Goal: Browse casually: Explore the website without a specific task or goal

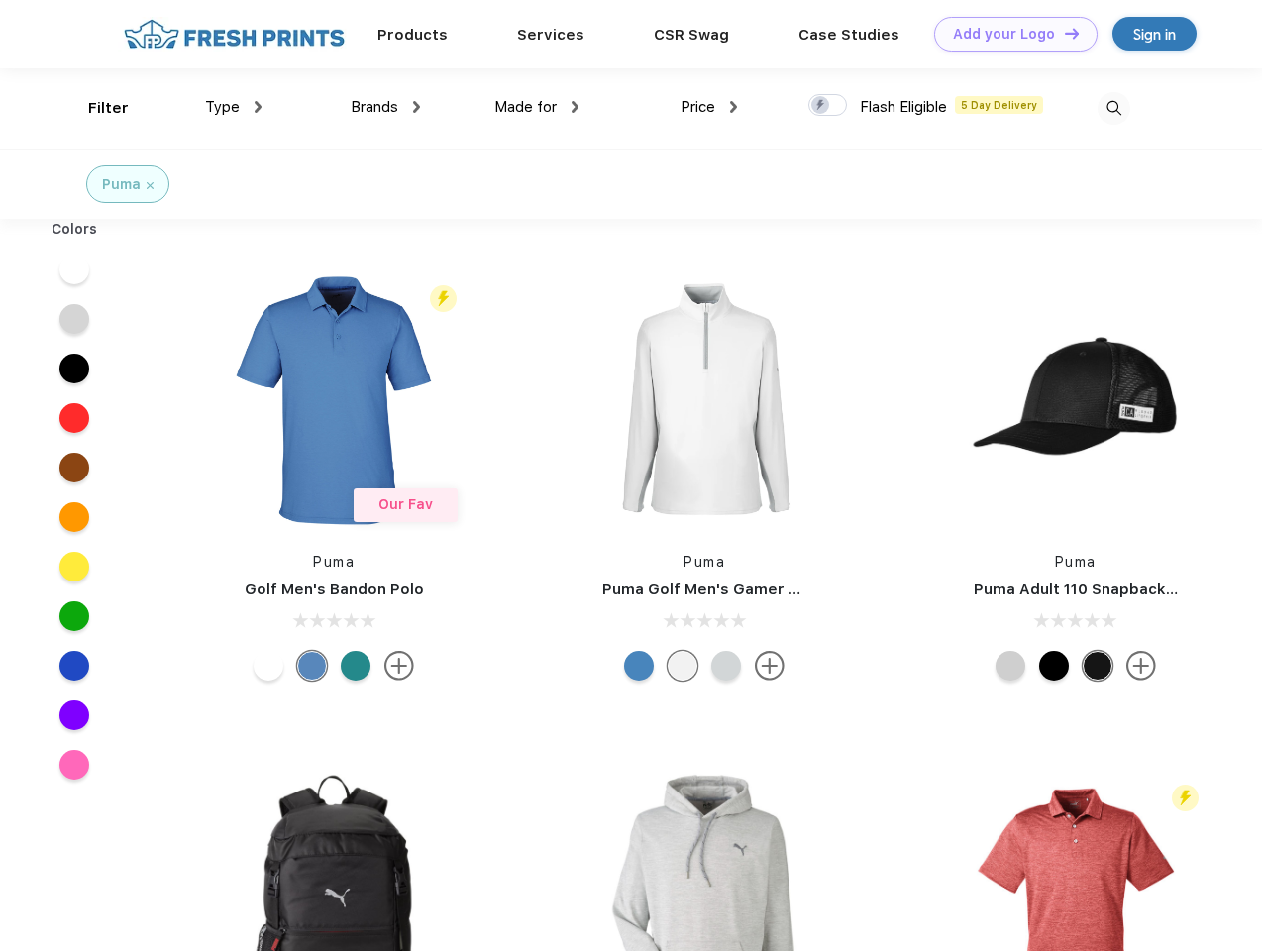
click at [1008, 34] on link "Add your Logo Design Tool" at bounding box center [1015, 34] width 163 height 35
click at [0, 0] on div "Design Tool" at bounding box center [0, 0] width 0 height 0
click at [1063, 33] on link "Add your Logo Design Tool" at bounding box center [1015, 34] width 163 height 35
click at [95, 108] on div "Filter" at bounding box center [108, 108] width 41 height 23
click at [234, 107] on span "Type" at bounding box center [222, 107] width 35 height 18
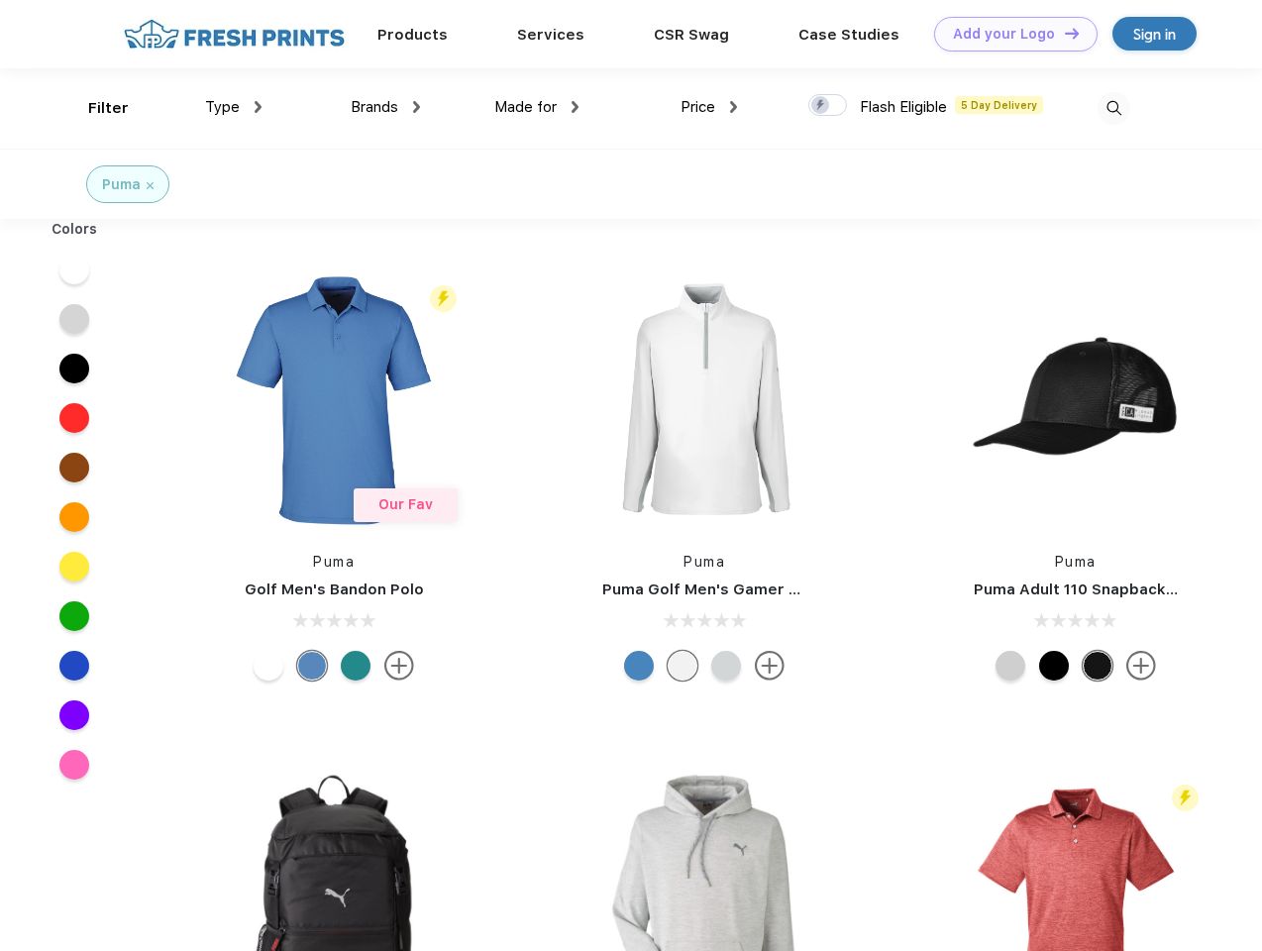
click at [385, 107] on span "Brands" at bounding box center [375, 107] width 48 height 18
click at [537, 107] on span "Made for" at bounding box center [525, 107] width 62 height 18
click at [709, 107] on span "Price" at bounding box center [698, 107] width 35 height 18
click at [828, 106] on div at bounding box center [827, 105] width 39 height 22
click at [821, 106] on input "checkbox" at bounding box center [814, 99] width 13 height 13
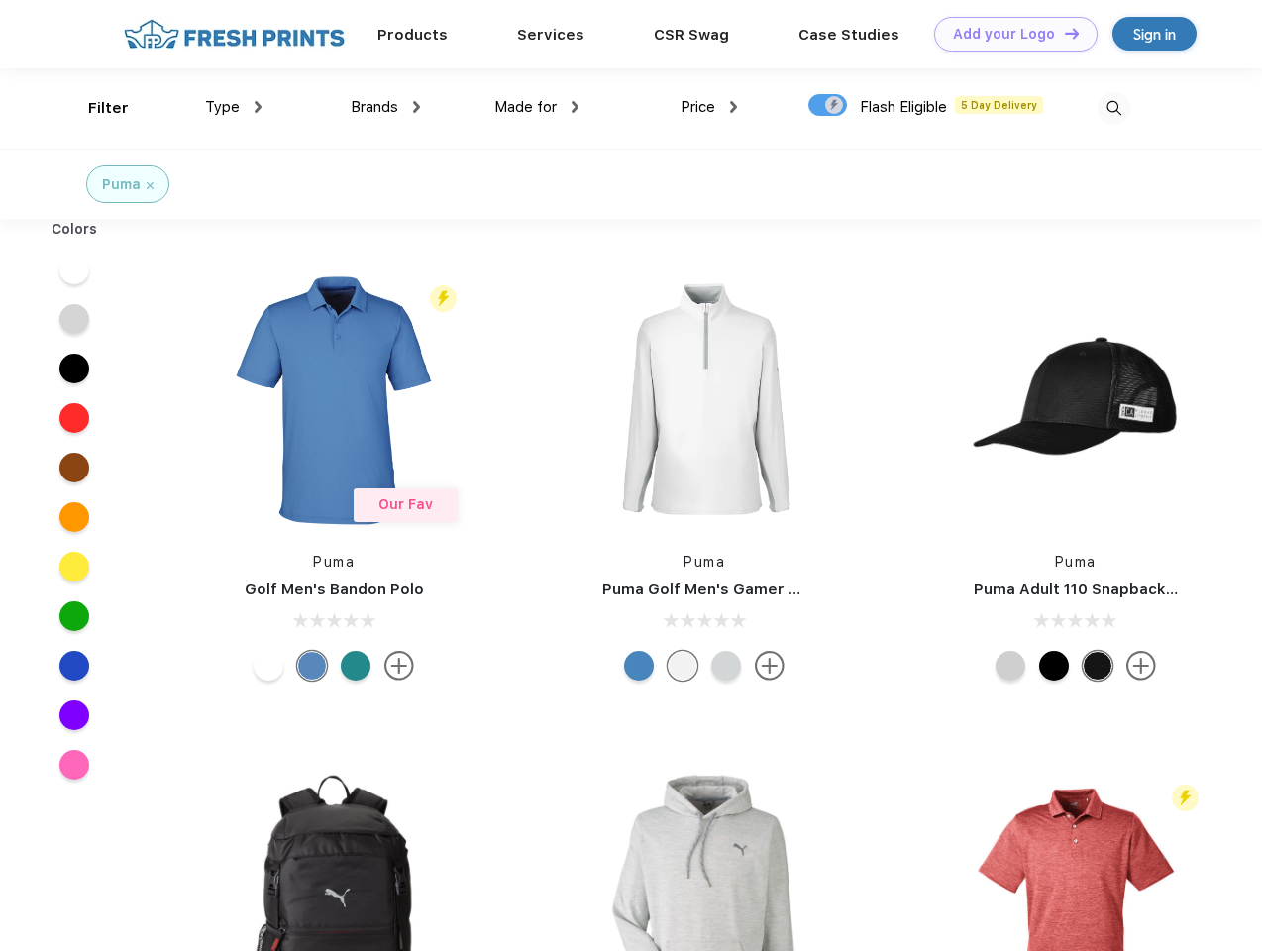
click at [1113, 108] on img at bounding box center [1114, 108] width 33 height 33
